Goal: Transaction & Acquisition: Purchase product/service

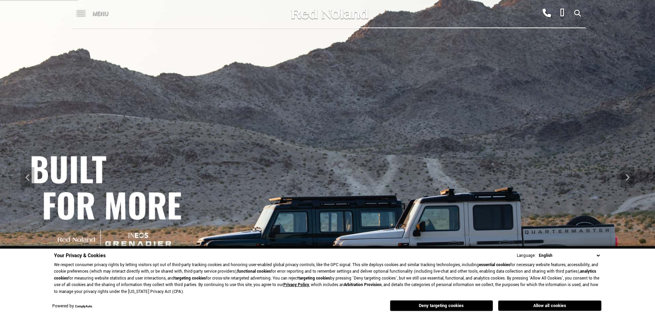
click at [72, 12] on div at bounding box center [77, 13] width 15 height 27
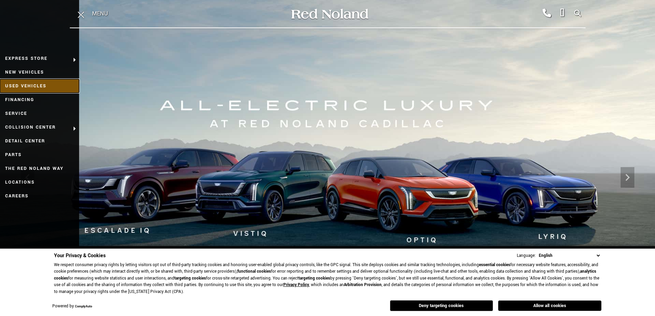
click at [34, 85] on link "Used Vehicles" at bounding box center [39, 86] width 79 height 14
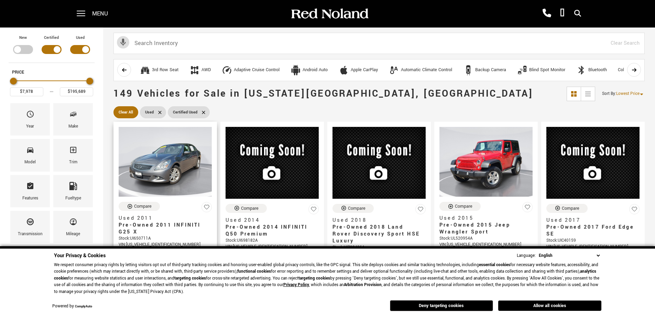
scroll to position [69, 0]
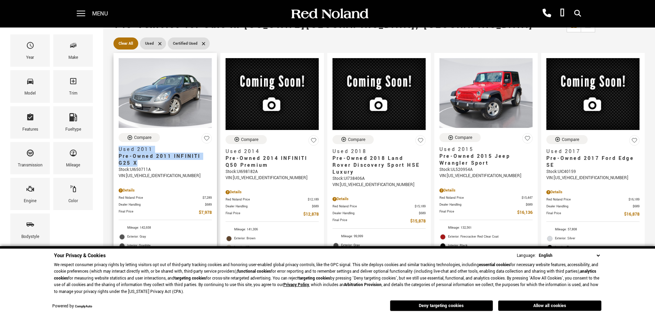
drag, startPoint x: 115, startPoint y: 147, endPoint x: 165, endPoint y: 164, distance: 52.6
click at [165, 164] on div "Compare Used 2011 Pre-Owned 2011 INFINITI G25 X Stock : UI650711A VIN: JN1DV6AR…" at bounding box center [164, 219] width 103 height 183
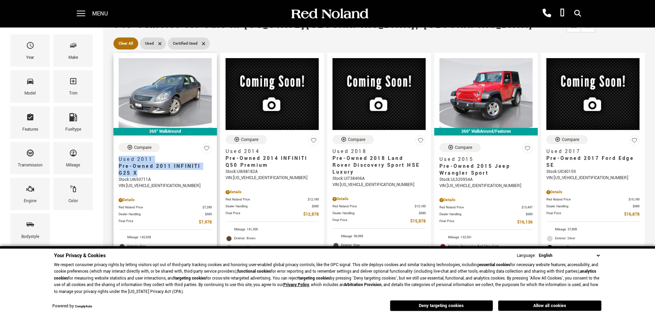
copy h2 "Used 2011 Pre-Owned 2011 INFINITI G25 X"
